Goal: Information Seeking & Learning: Learn about a topic

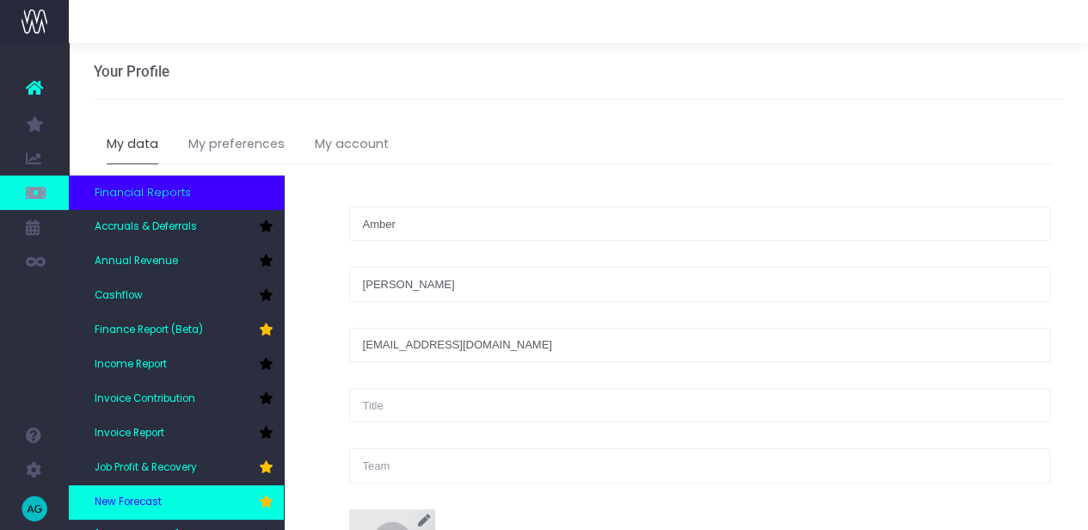
click at [169, 502] on link "New Forecast" at bounding box center [176, 502] width 215 height 34
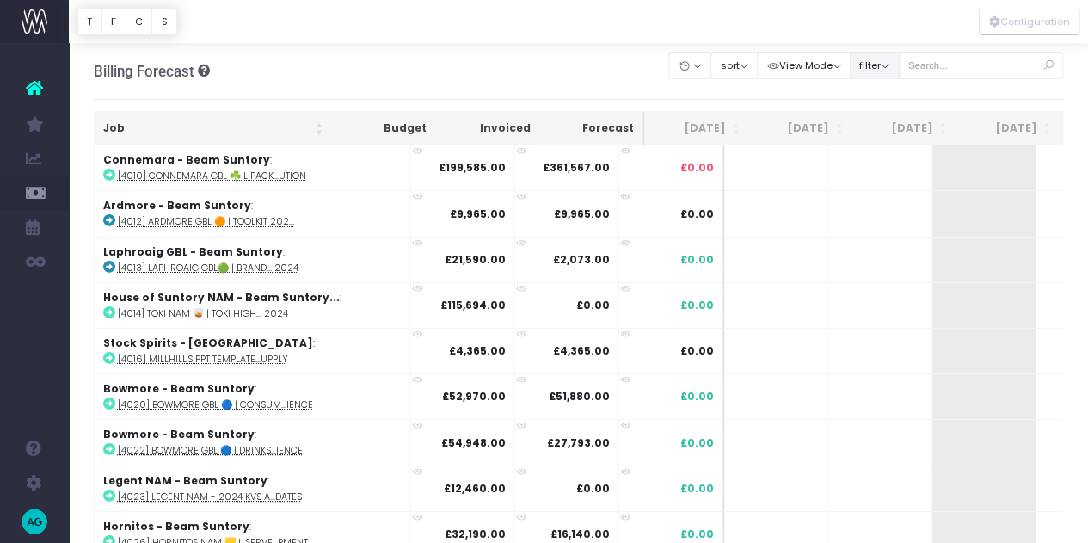
click at [871, 70] on button "filter" at bounding box center [875, 65] width 50 height 27
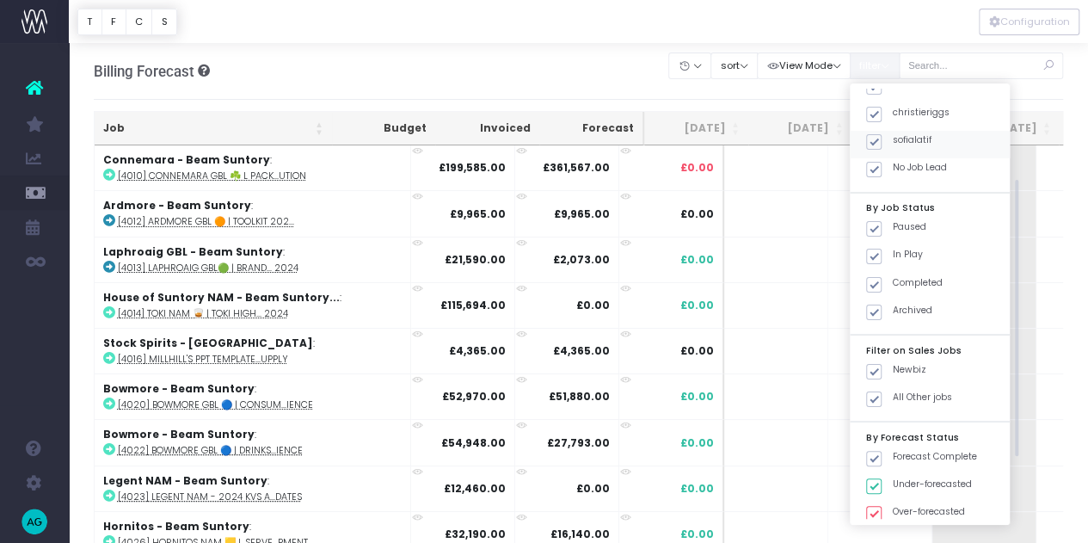
scroll to position [238, 0]
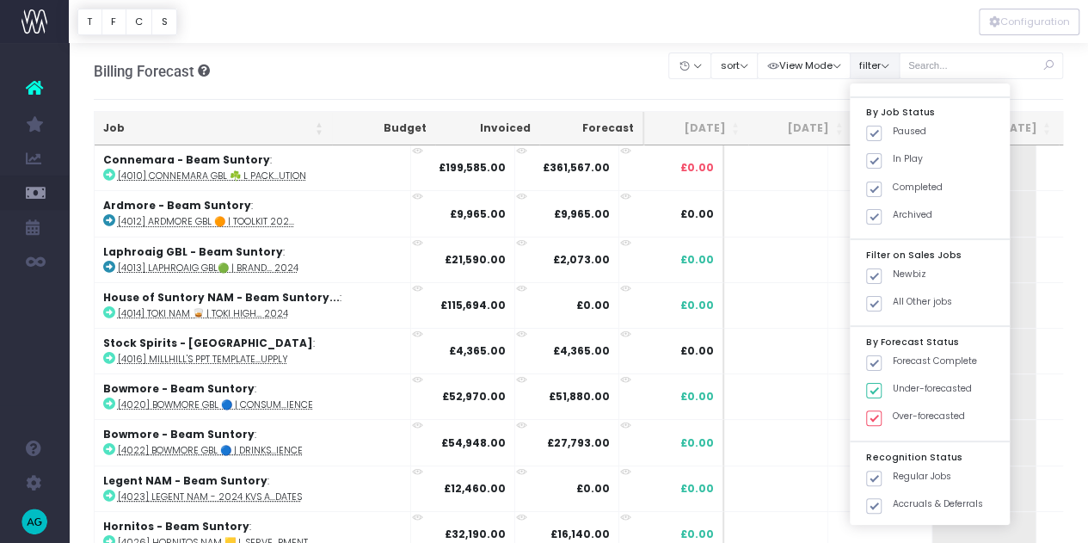
click at [877, 71] on button "filter" at bounding box center [875, 65] width 50 height 27
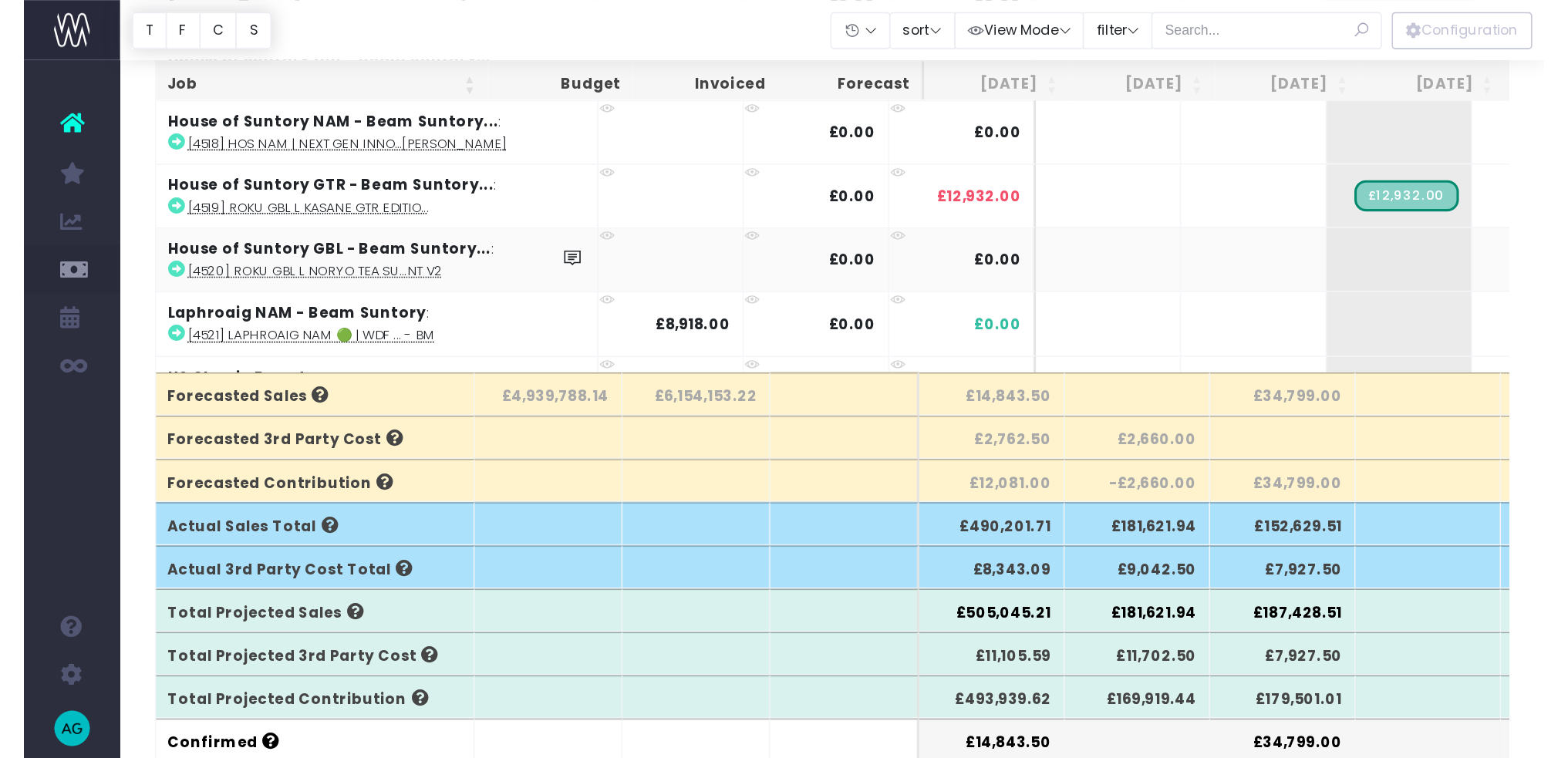
scroll to position [0, 0]
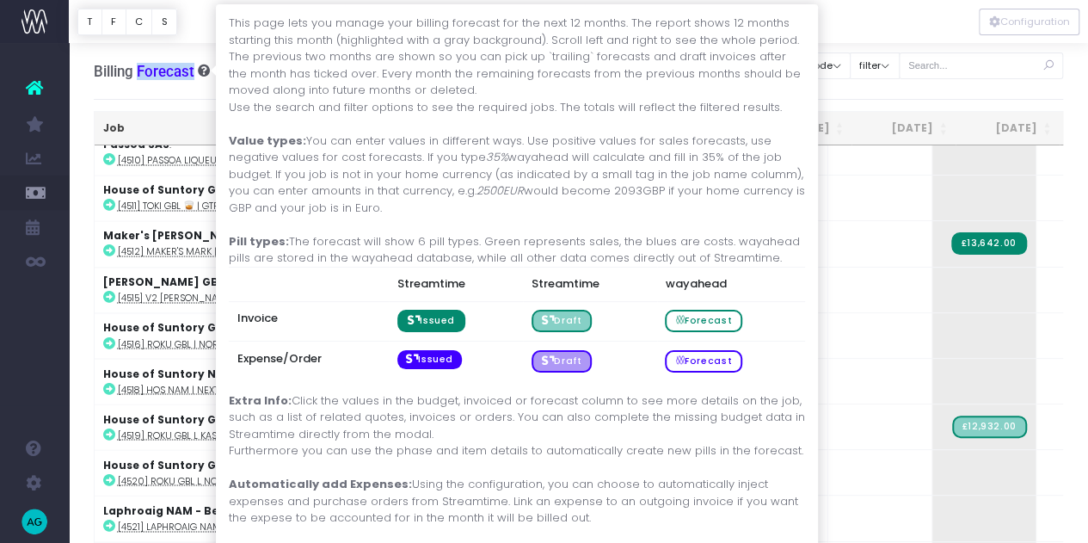
drag, startPoint x: 137, startPoint y: 77, endPoint x: 200, endPoint y: 73, distance: 63.8
click at [200, 73] on h3 "Billing Forecast Overview of forecasted sales, cost and gross profit" at bounding box center [152, 71] width 116 height 17
copy h3 "Forecast"
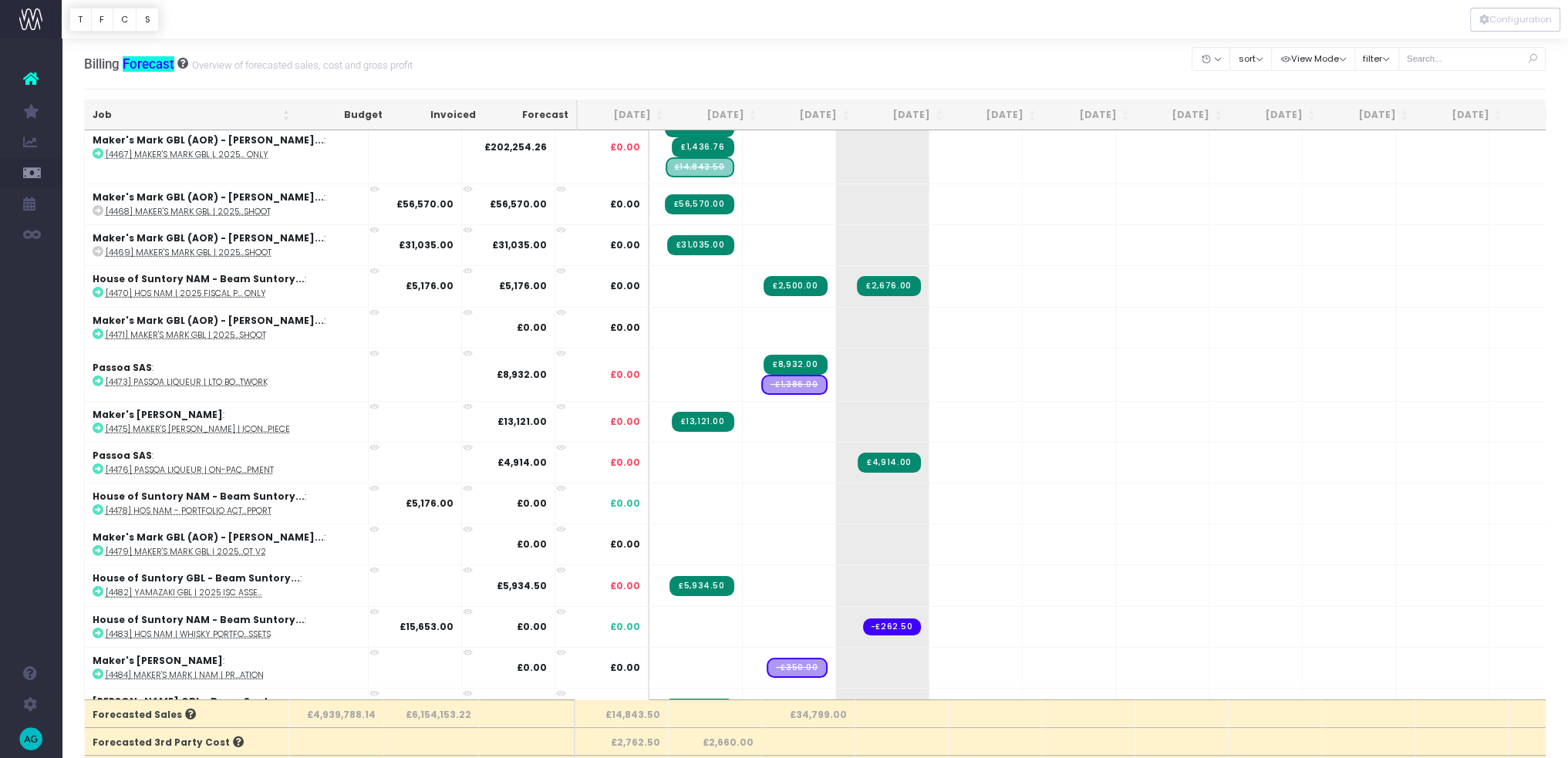
scroll to position [13858, 0]
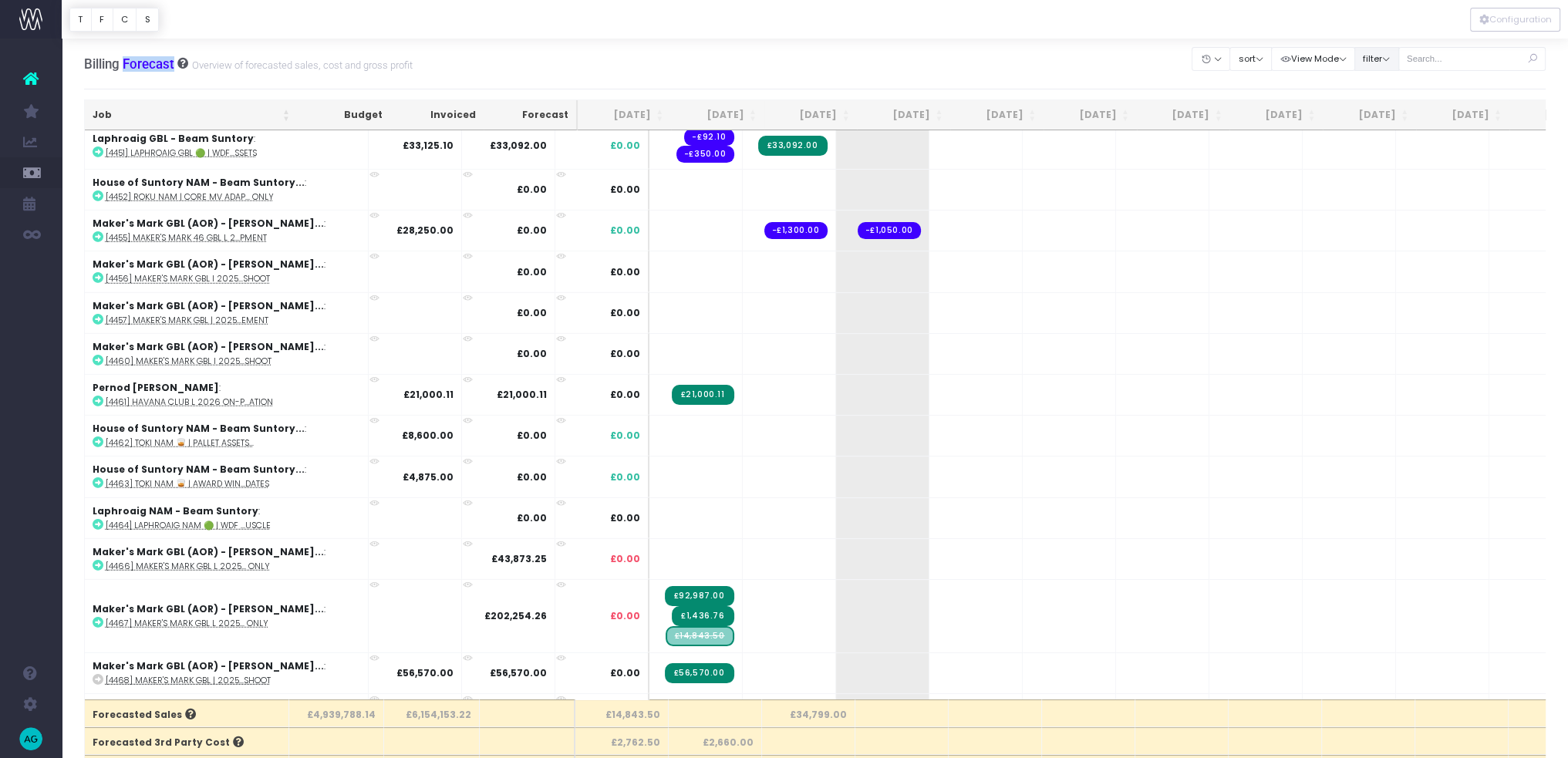
click at [986, 60] on button "filter" at bounding box center [1377, 58] width 45 height 24
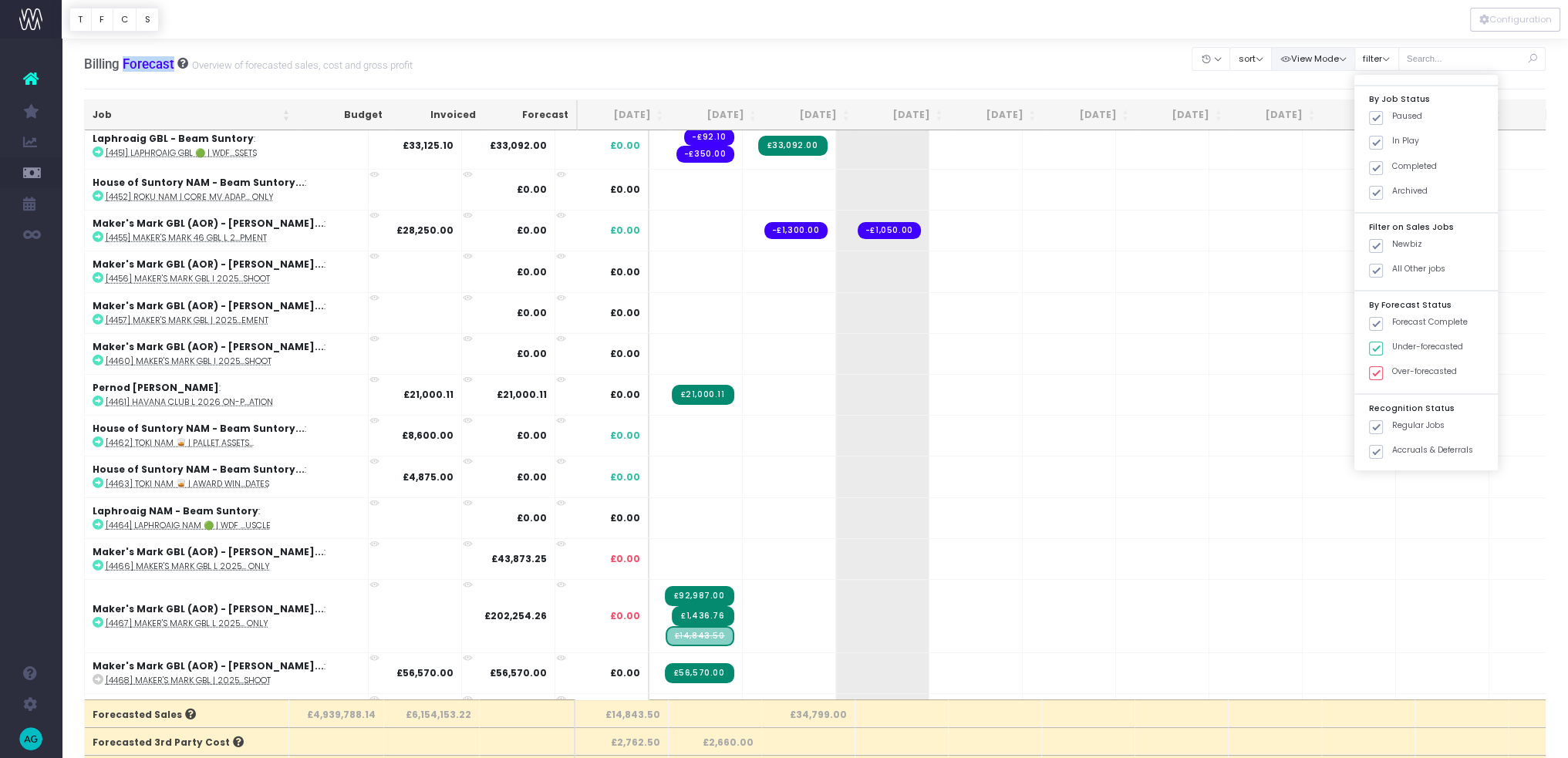
click at [986, 63] on button "View Mode" at bounding box center [1313, 58] width 84 height 24
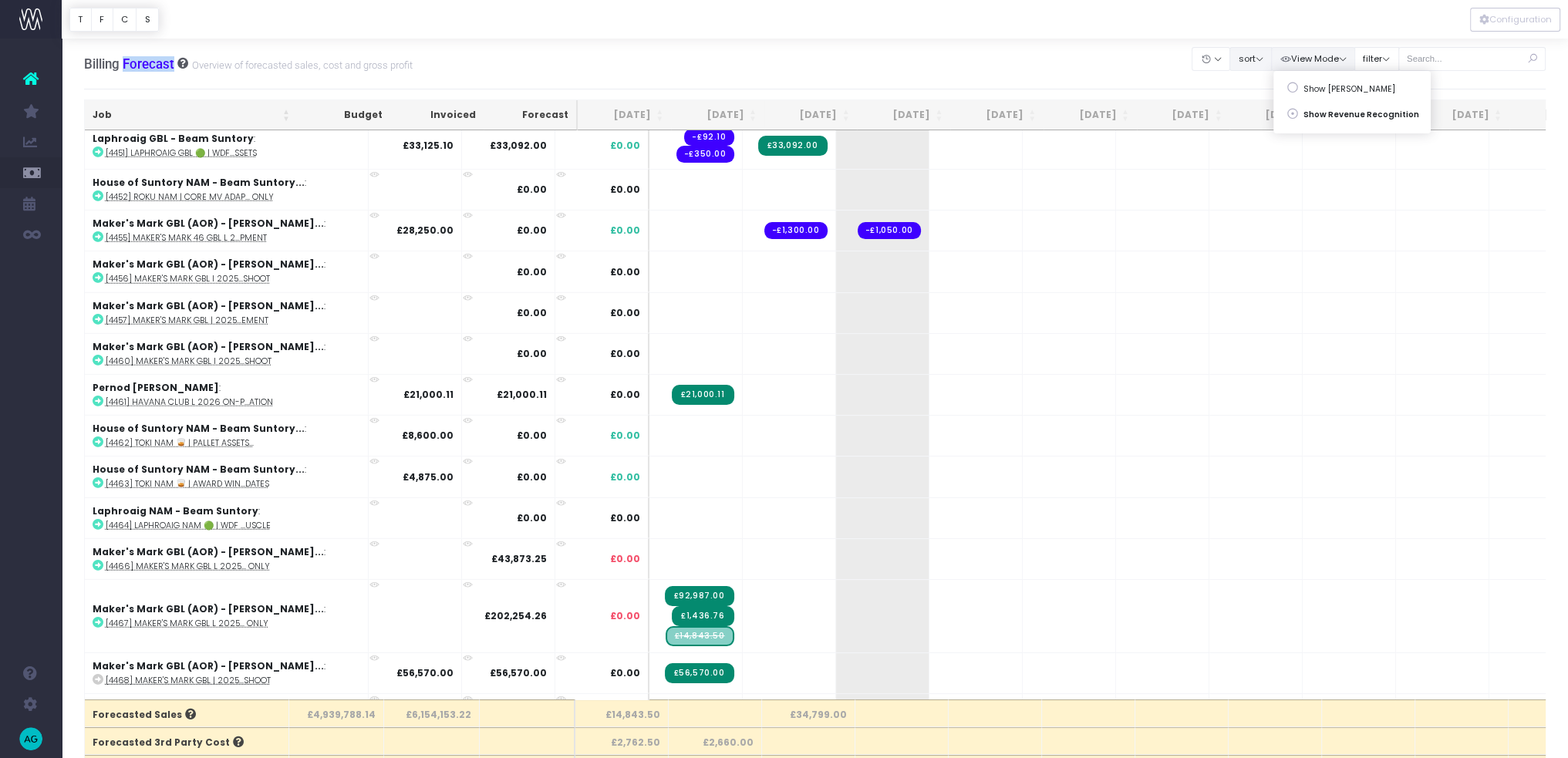
click at [986, 62] on button "sort" at bounding box center [1250, 58] width 42 height 24
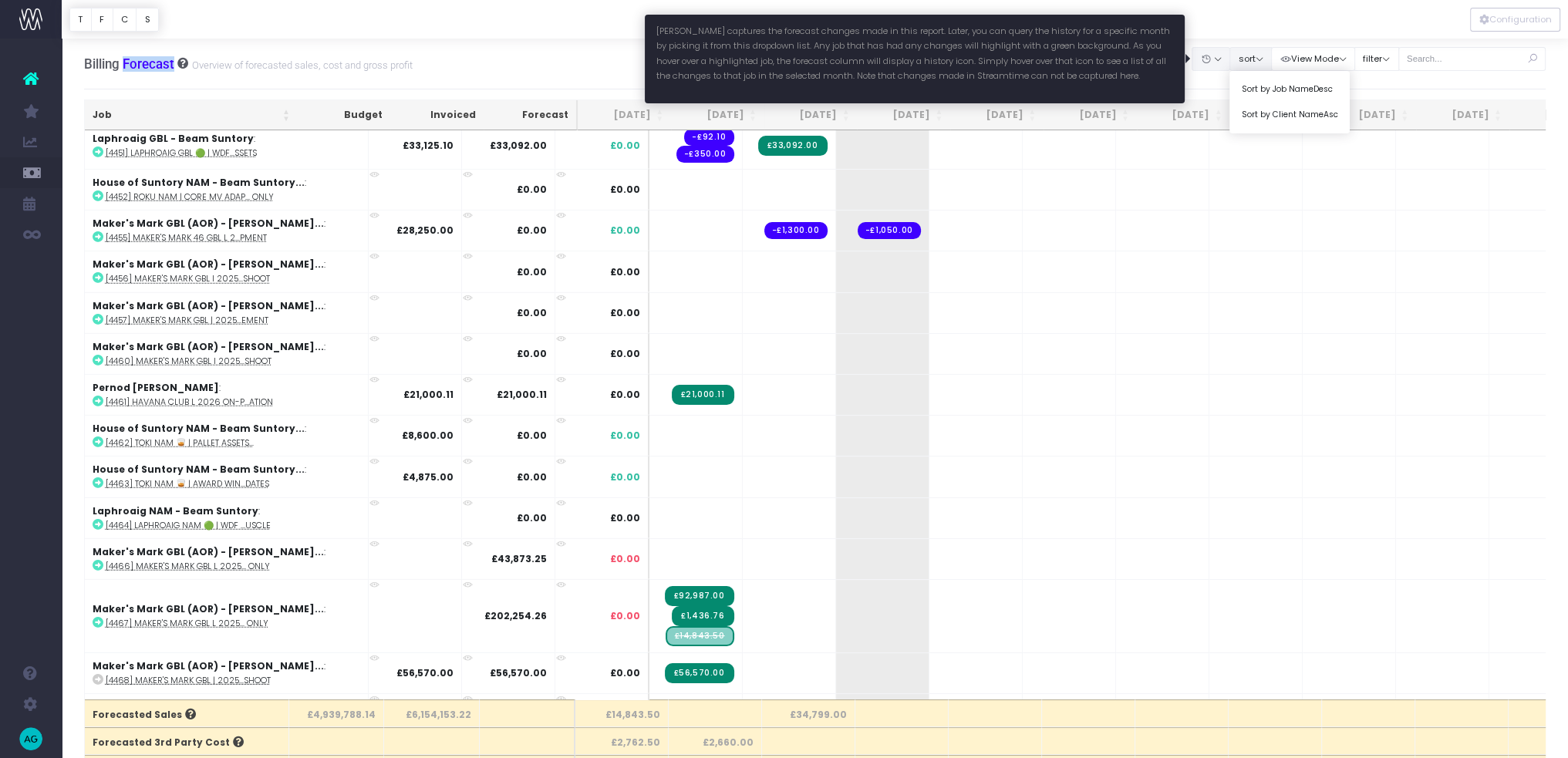
click at [986, 55] on button "button" at bounding box center [1210, 58] width 39 height 24
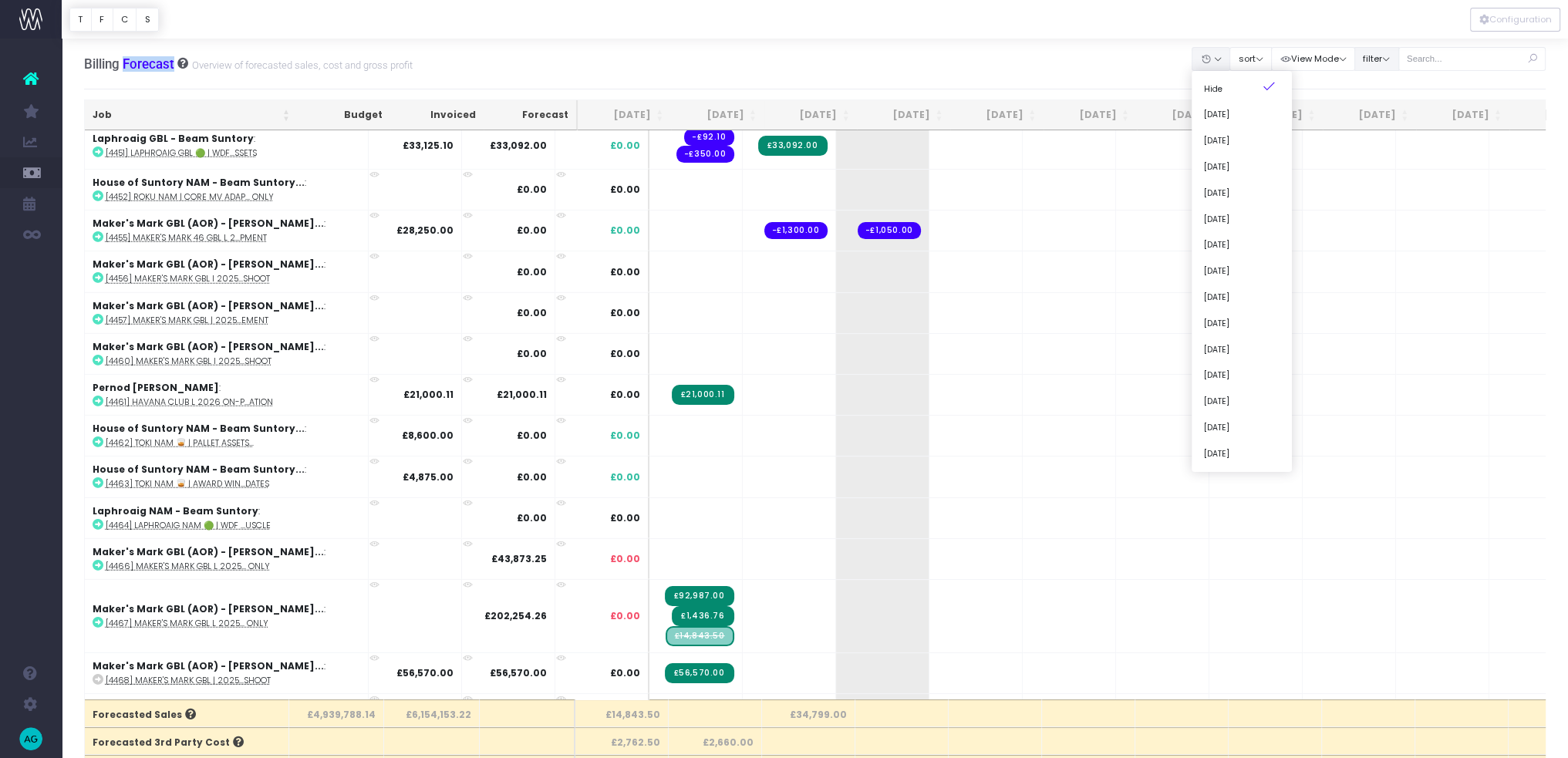
click at [986, 65] on button "filter" at bounding box center [1377, 58] width 45 height 24
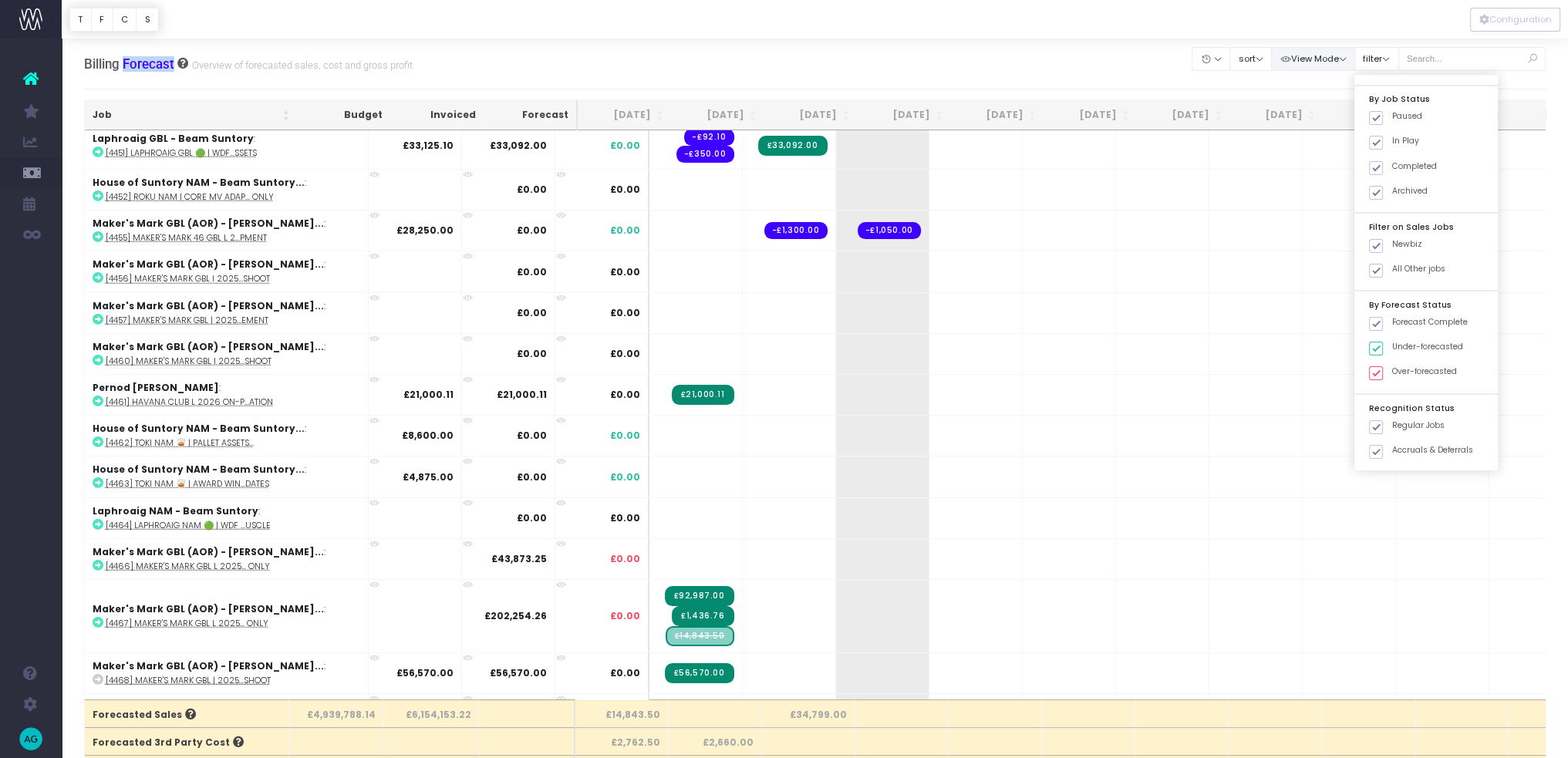
click at [986, 58] on button "View Mode" at bounding box center [1313, 58] width 84 height 24
click at [986, 59] on button "sort" at bounding box center [1250, 58] width 42 height 24
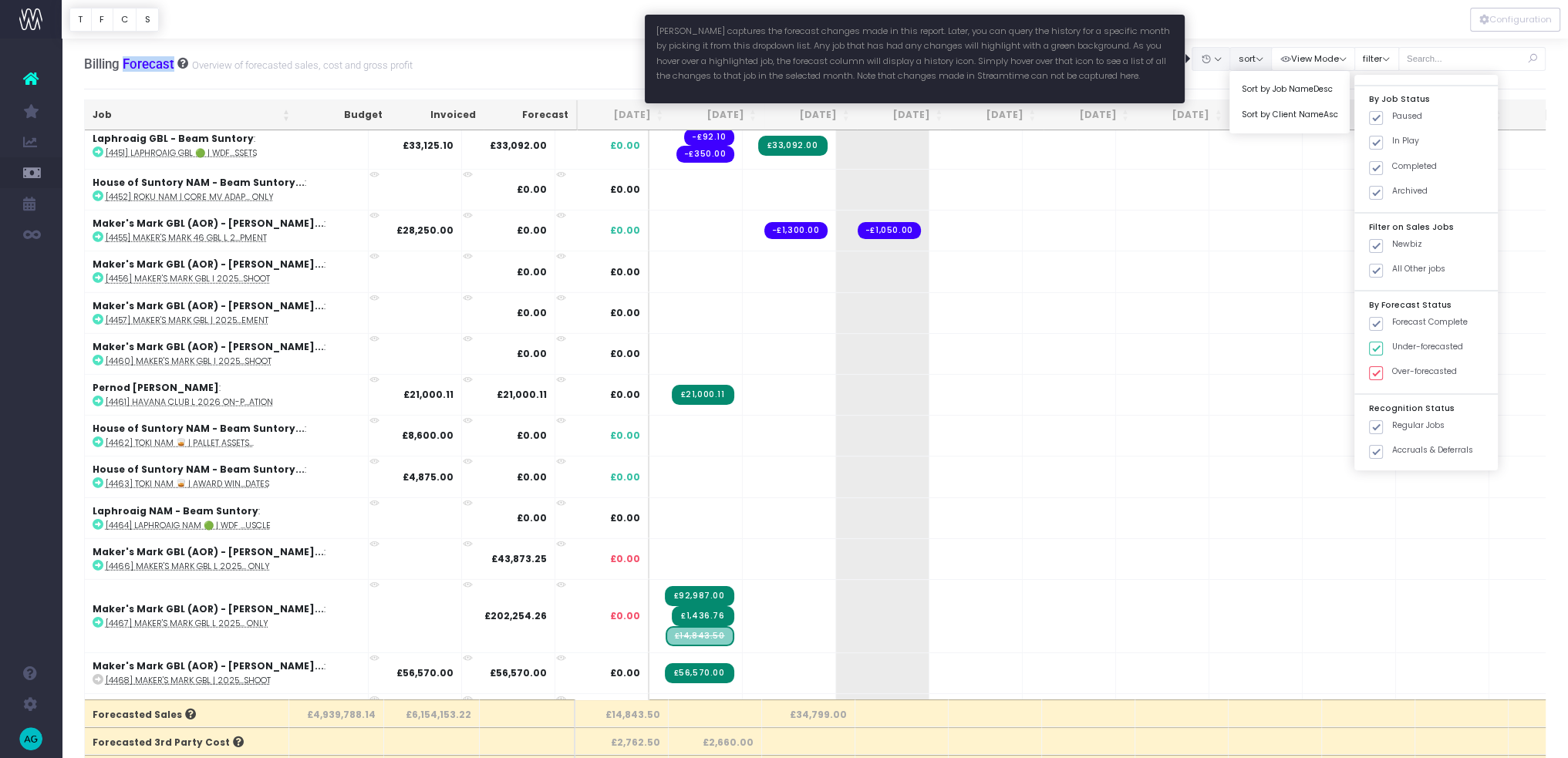
click at [986, 59] on button "button" at bounding box center [1210, 58] width 39 height 24
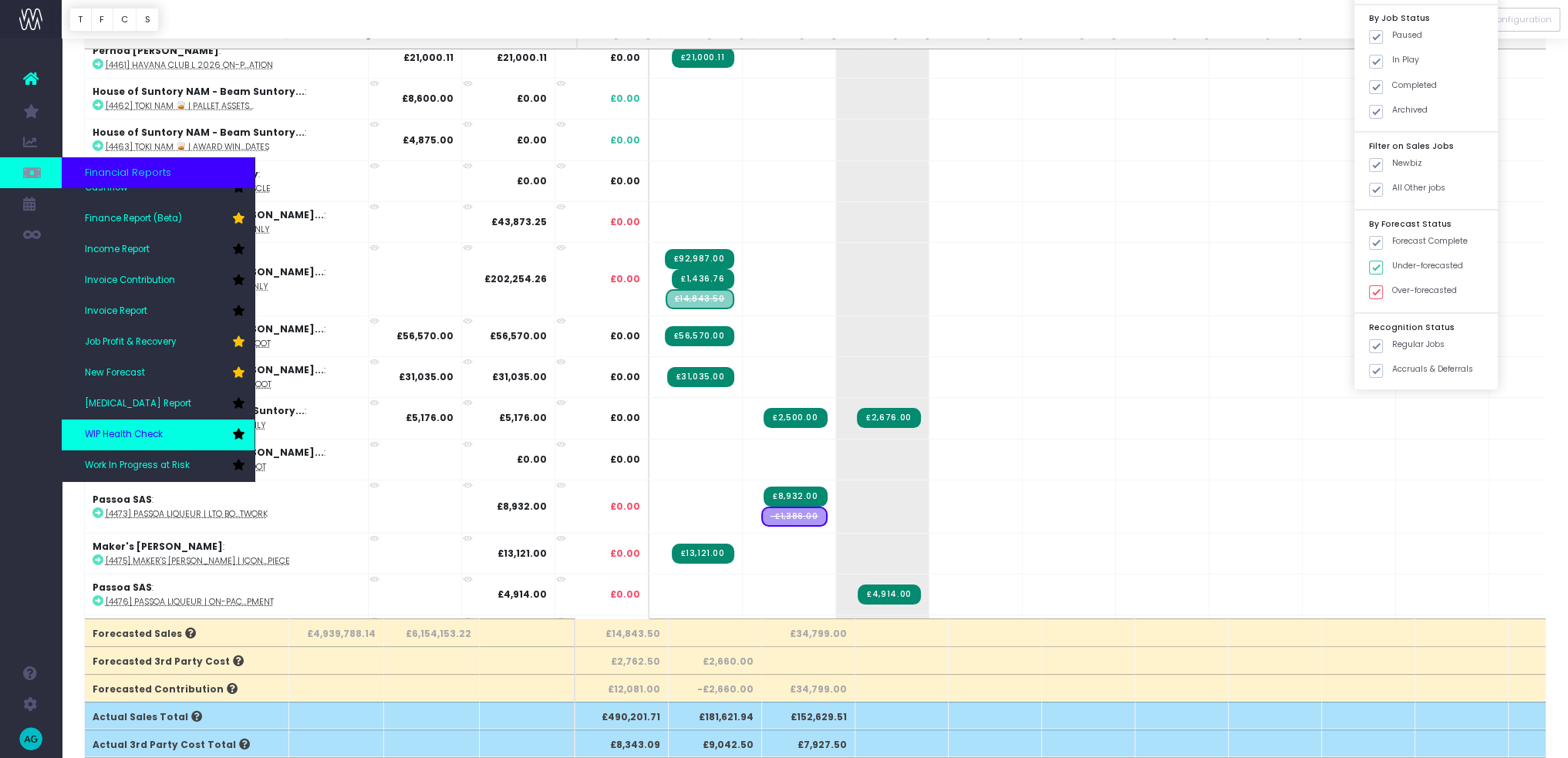
scroll to position [128, 0]
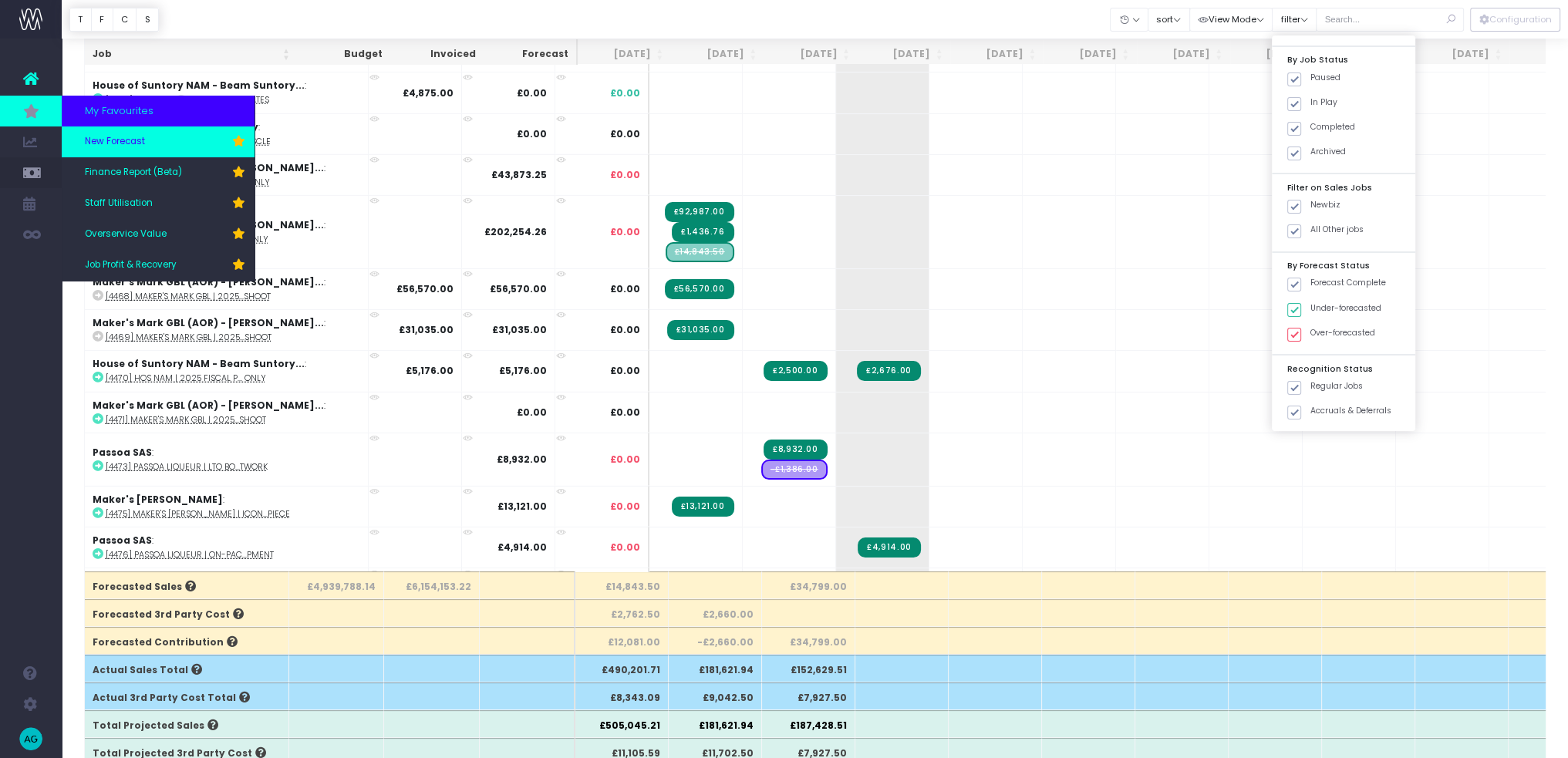
click at [174, 135] on link "New Forecast" at bounding box center [158, 142] width 193 height 30
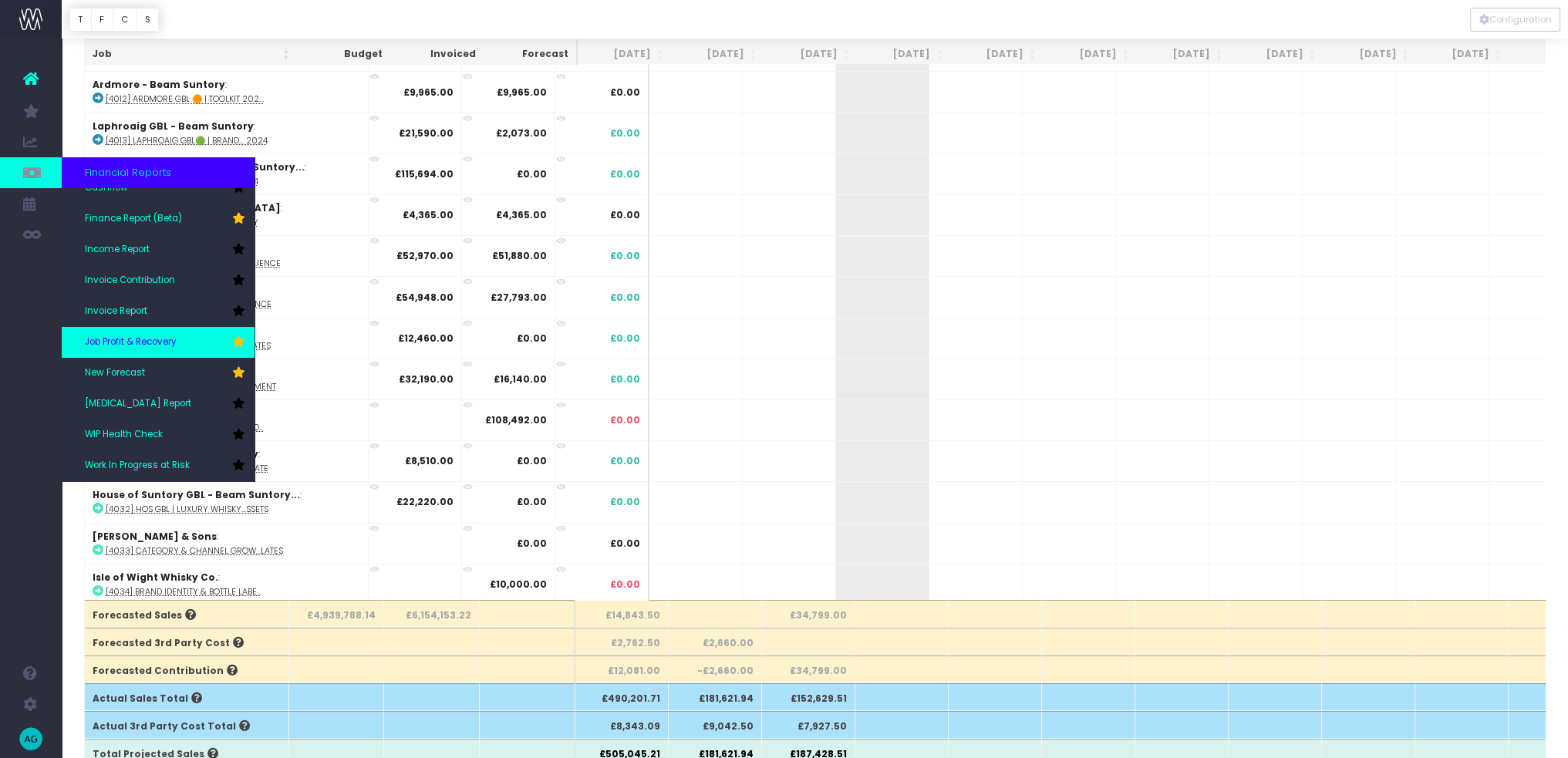
scroll to position [128, 0]
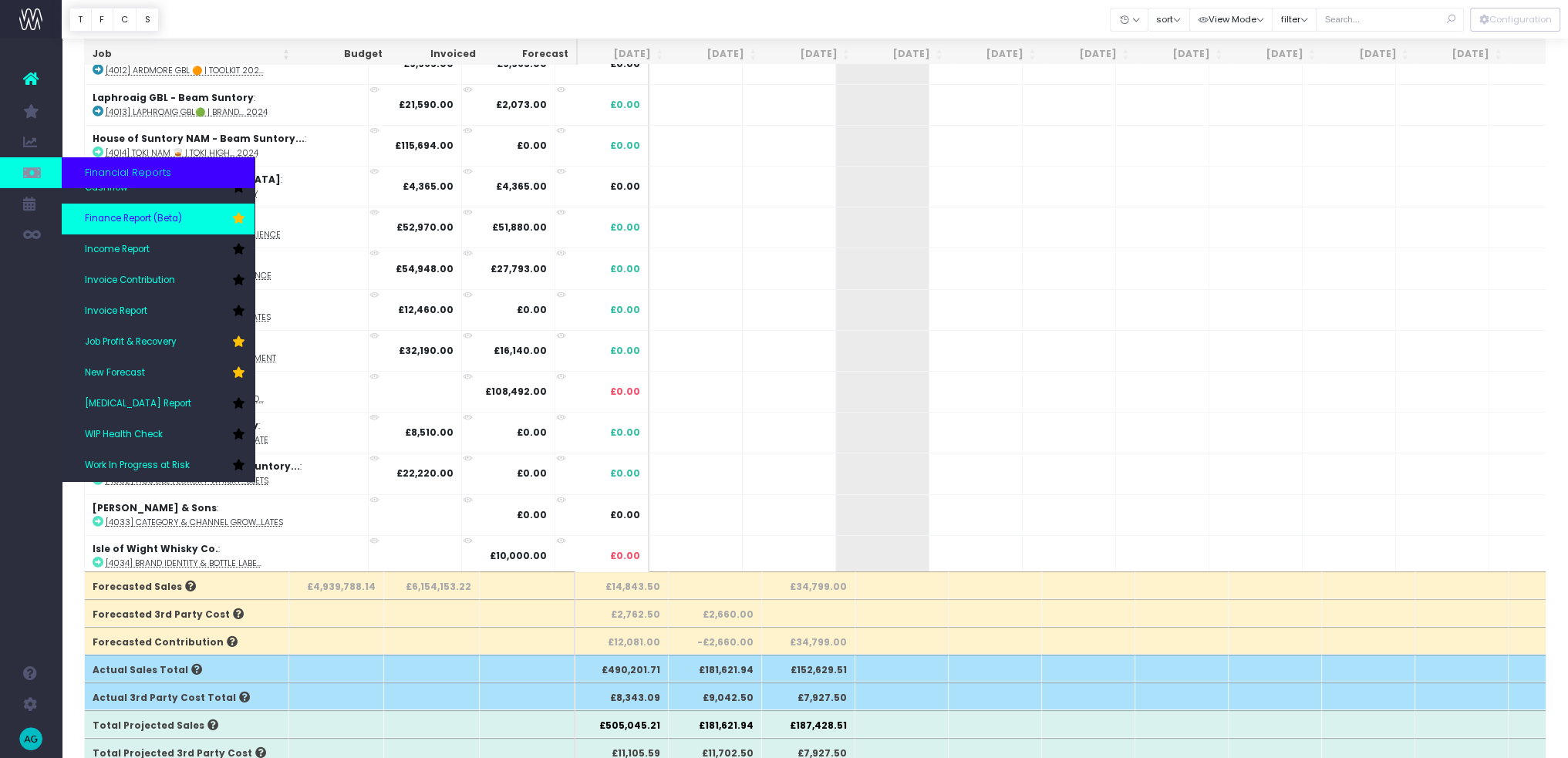
click at [173, 227] on link "Finance Report (Beta)" at bounding box center [158, 219] width 193 height 30
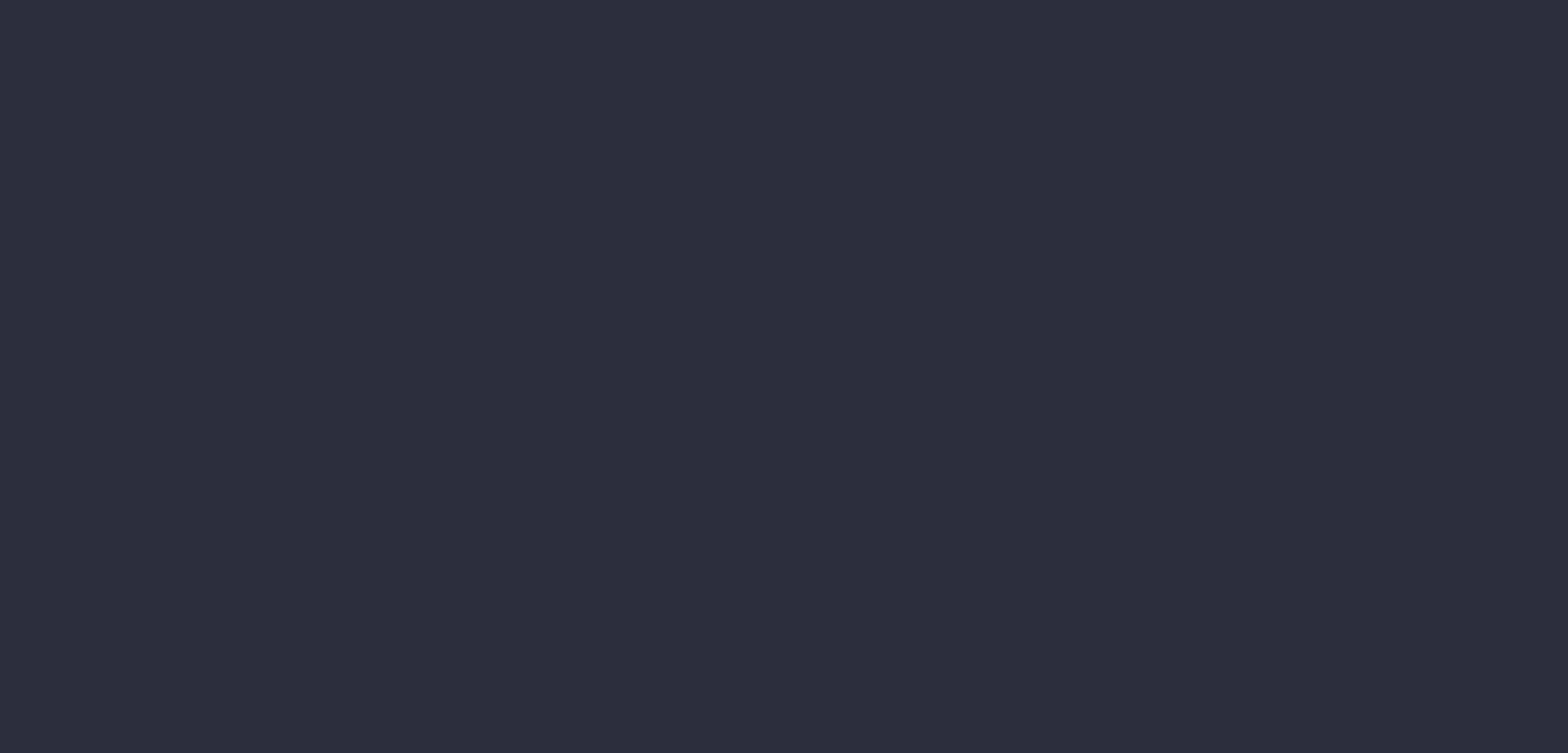
select select "finances"
select select "job"
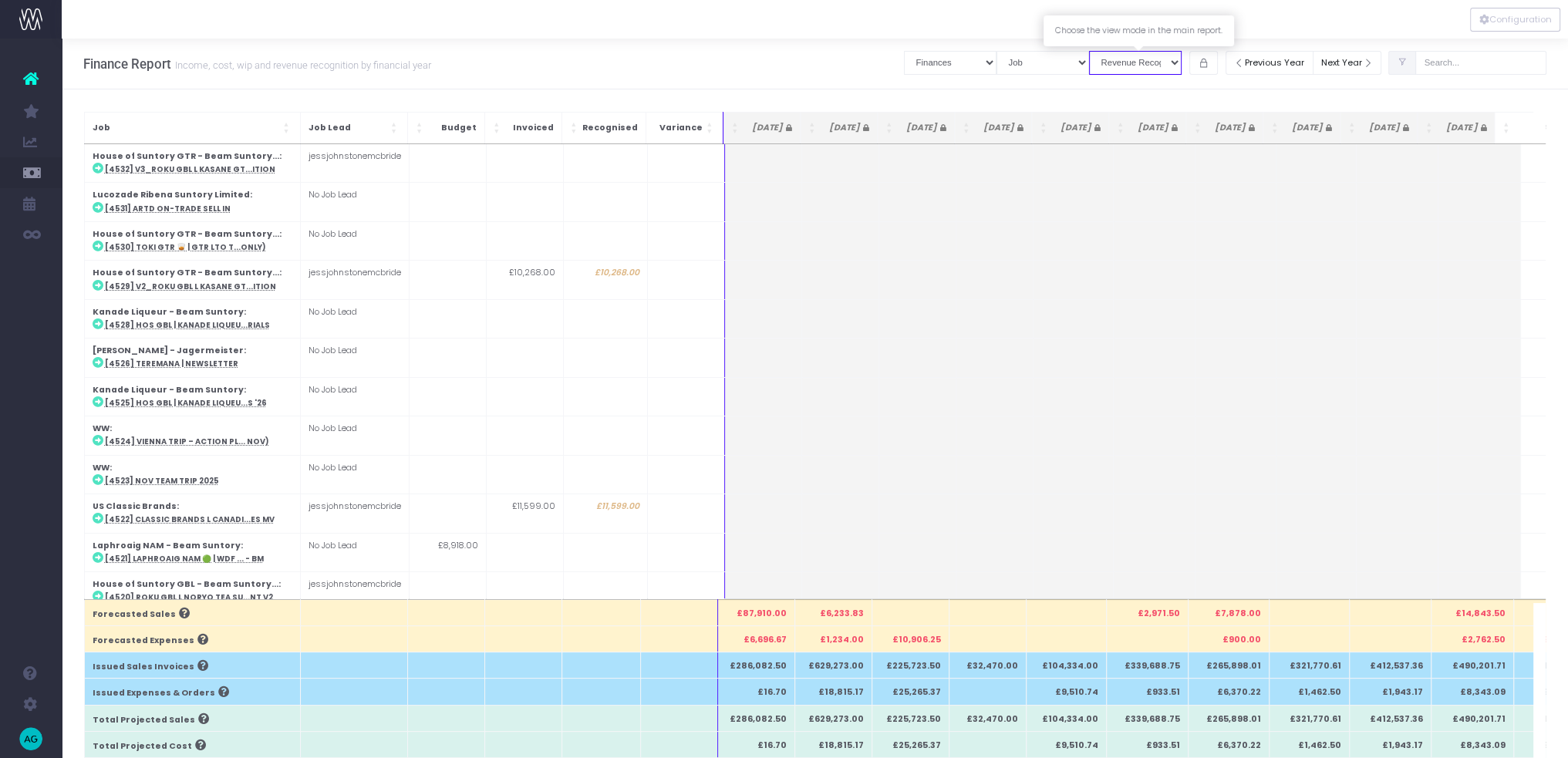
click at [1156, 70] on select "View Mode Billings Revenue Recognition WIP" at bounding box center [1135, 63] width 92 height 24
select select "billing"
click at [1092, 51] on select "View Mode Billings Revenue Recognition WIP" at bounding box center [1135, 63] width 92 height 24
click at [1049, 59] on select "Summary by Job Client Job Lead Job Type Branch" at bounding box center [1042, 63] width 92 height 24
click at [977, 60] on select "Job summary column shows... Finances Chart" at bounding box center [949, 63] width 92 height 24
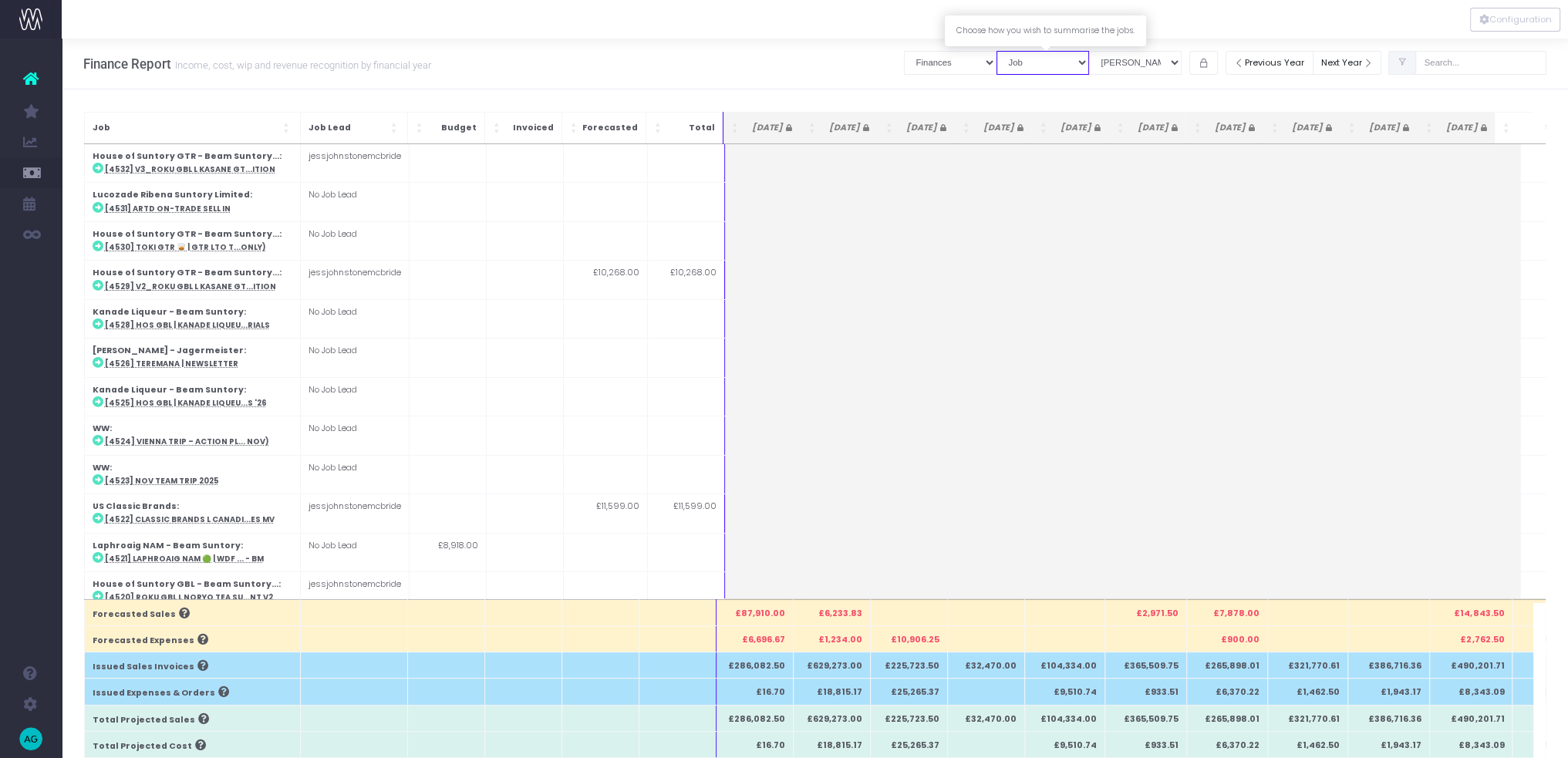
click at [1073, 70] on select "Summary by Job Client Job Lead Job Type Branch" at bounding box center [1042, 63] width 92 height 24
click at [1161, 61] on select "View Mode Billings Revenue Recognition WIP" at bounding box center [1135, 63] width 92 height 24
click at [1055, 64] on select "Summary by Job Client Job Lead Job Type Branch" at bounding box center [1042, 63] width 92 height 24
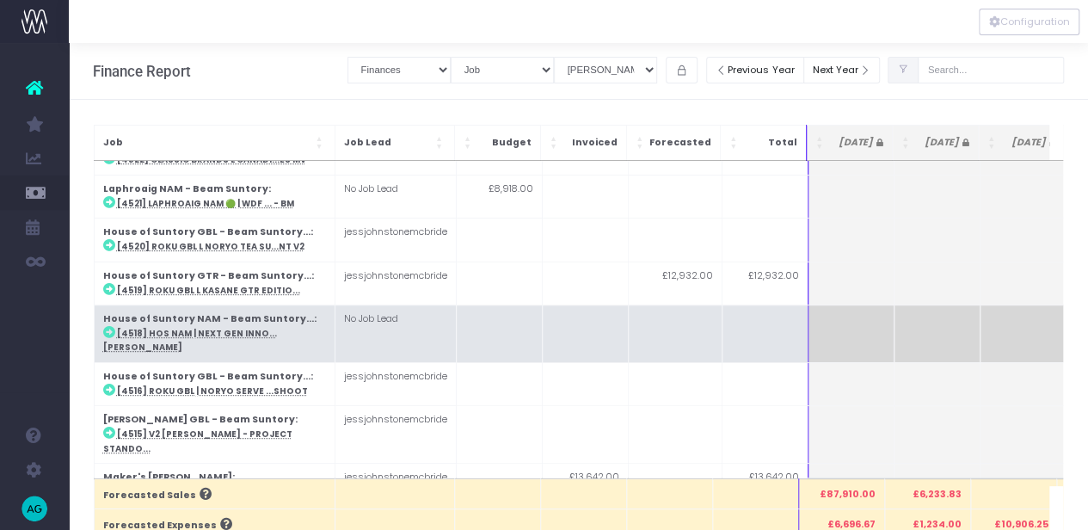
scroll to position [430, 0]
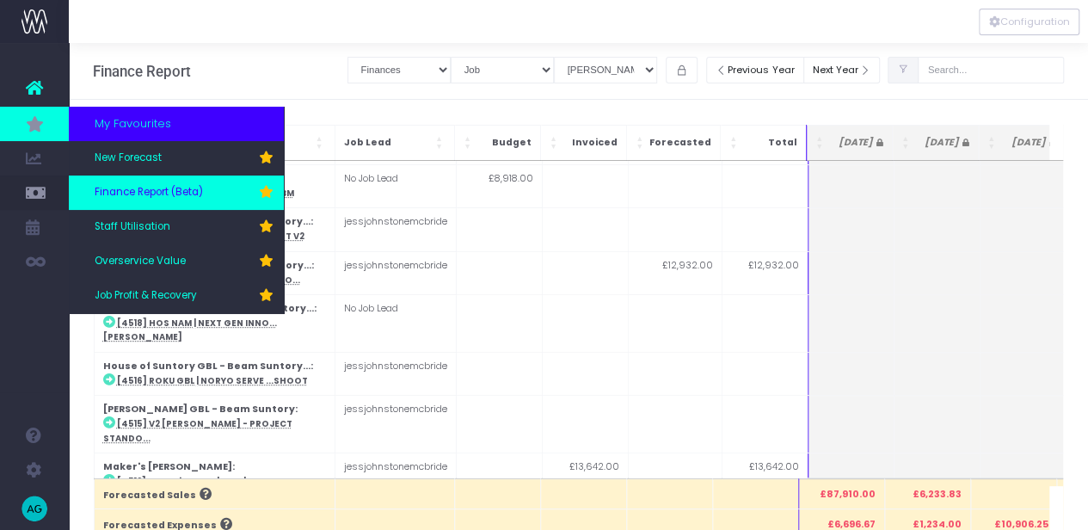
click at [154, 198] on span "Finance Report (Beta)" at bounding box center [149, 192] width 108 height 15
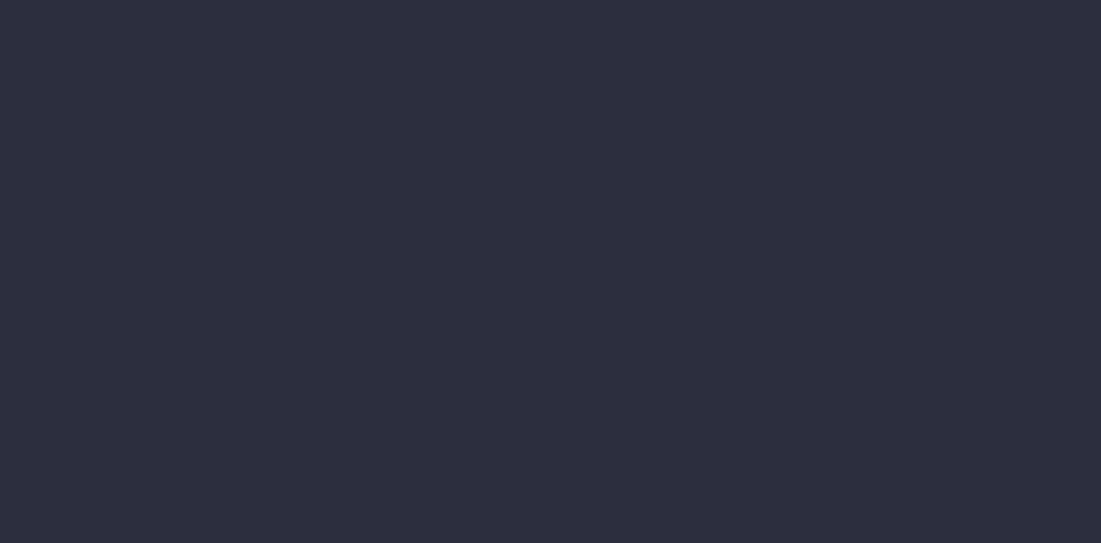
select select "finances"
select select "job"
select select "billing"
